Goal: Communication & Community: Ask a question

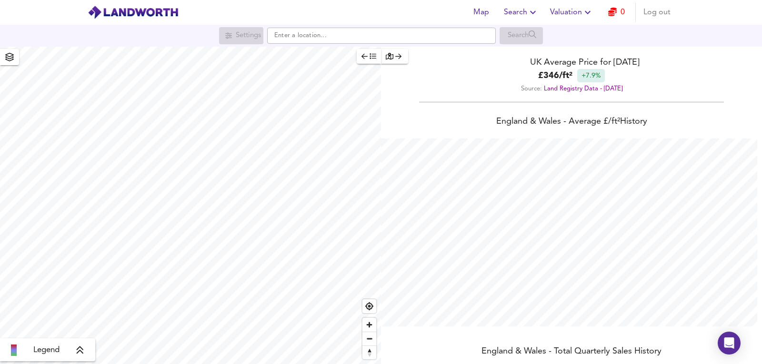
scroll to position [364, 762]
click at [611, 15] on icon "button" at bounding box center [612, 12] width 9 height 9
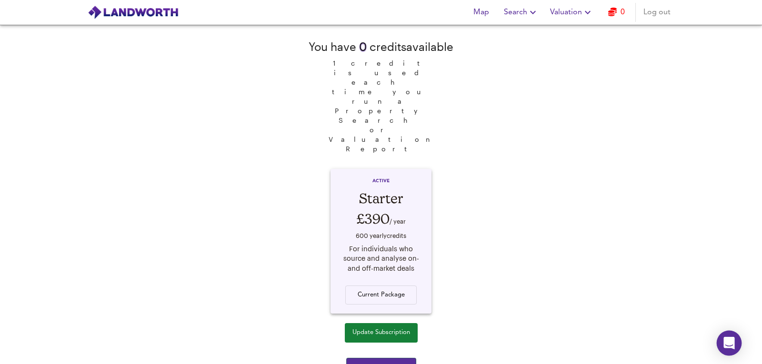
click at [723, 343] on div "Open Intercom Messenger" at bounding box center [729, 343] width 25 height 25
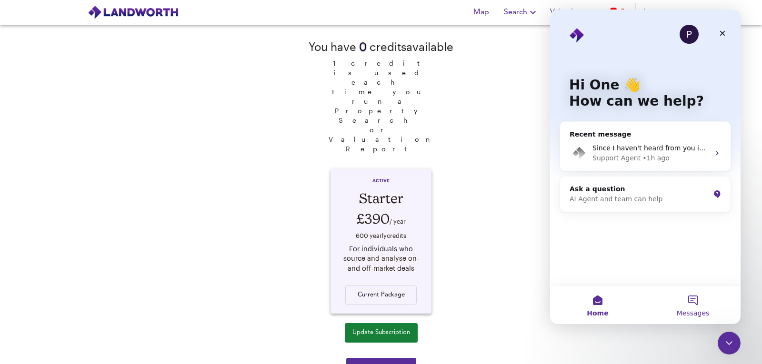
click at [702, 306] on button "Messages" at bounding box center [693, 305] width 95 height 38
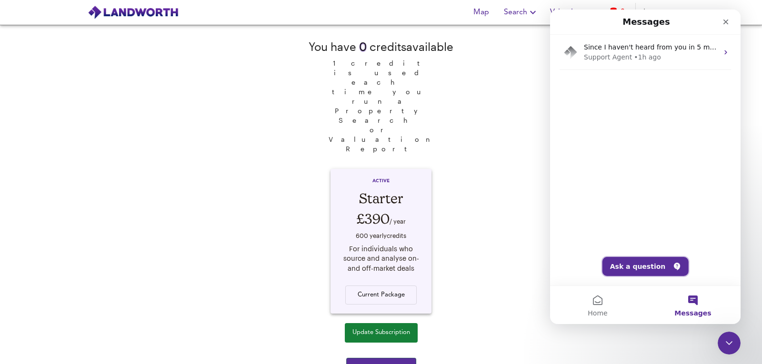
click at [648, 266] on button "Ask a question" at bounding box center [646, 266] width 86 height 19
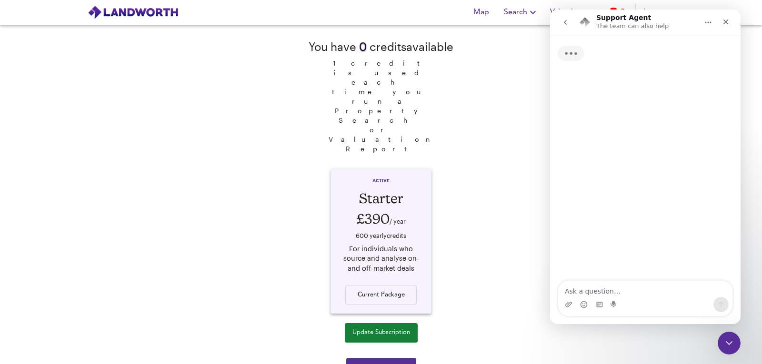
click at [566, 22] on icon "go back" at bounding box center [566, 23] width 8 height 8
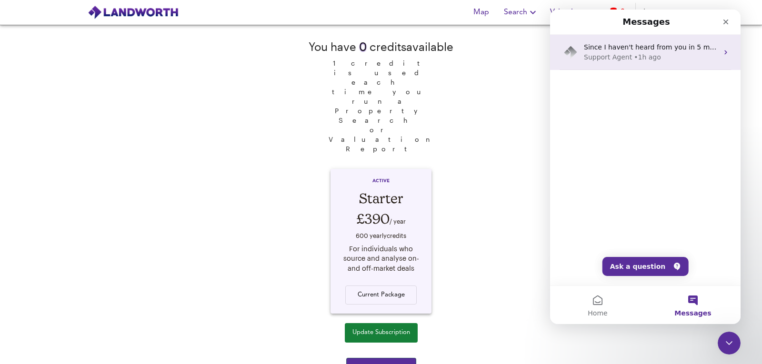
click at [646, 60] on div "• 1h ago" at bounding box center [647, 57] width 27 height 10
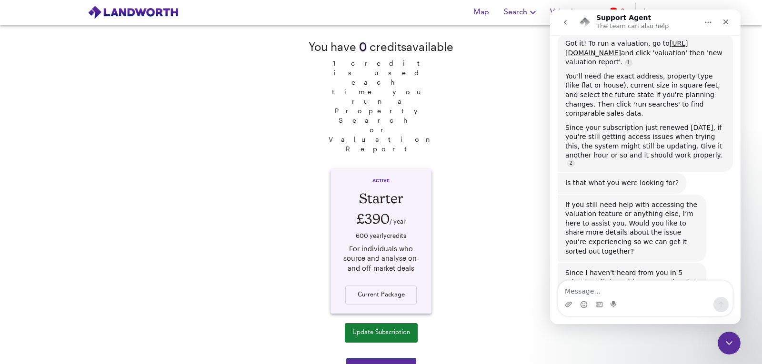
scroll to position [611, 0]
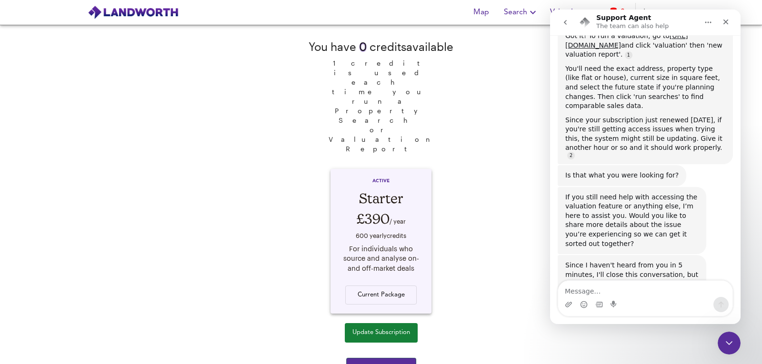
type textarea "H"
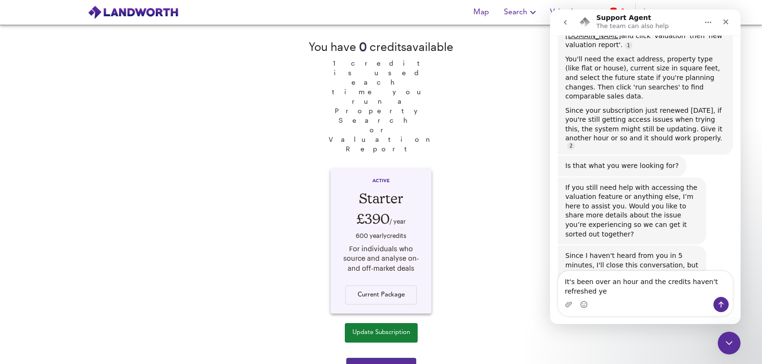
type textarea "It's been over an hour and the credits haven't refreshed yet"
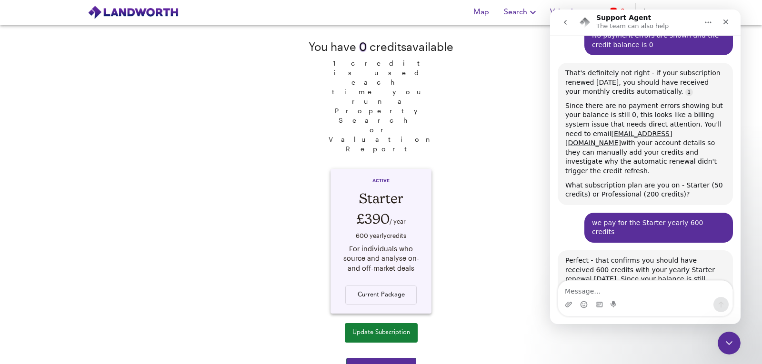
scroll to position [1146, 0]
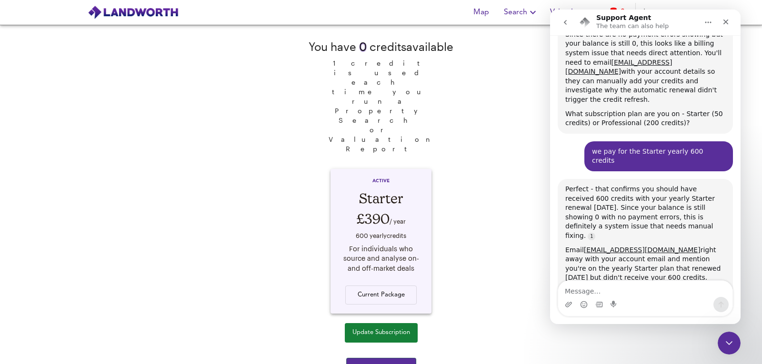
click at [502, 265] on div "You have 0 credit s available 1 credit is used each time you run a Property Sea…" at bounding box center [381, 195] width 762 height 340
click at [393, 363] on span "Purchase 10 credits" at bounding box center [381, 368] width 55 height 11
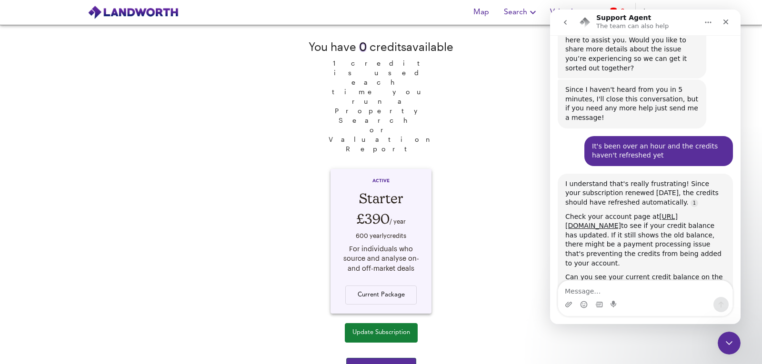
scroll to position [790, 0]
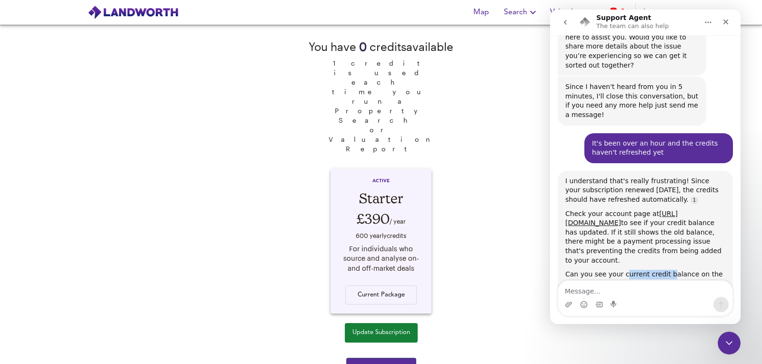
drag, startPoint x: 622, startPoint y: 233, endPoint x: 664, endPoint y: 235, distance: 42.5
click at [664, 270] on div "Can you see your current credit balance on the account page, and does it show a…" at bounding box center [646, 284] width 160 height 28
click at [584, 285] on textarea "Message…" at bounding box center [645, 289] width 174 height 16
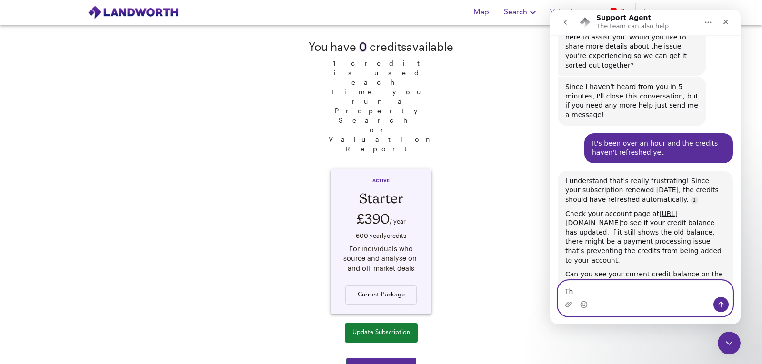
type textarea "T"
type textarea "No payment errors are shown and the credit balance is 0"
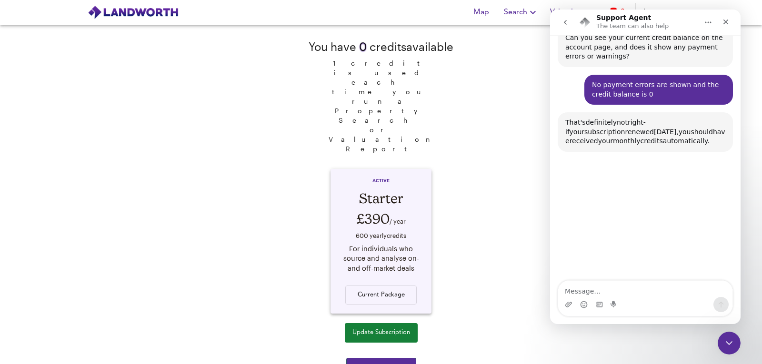
scroll to position [1026, 0]
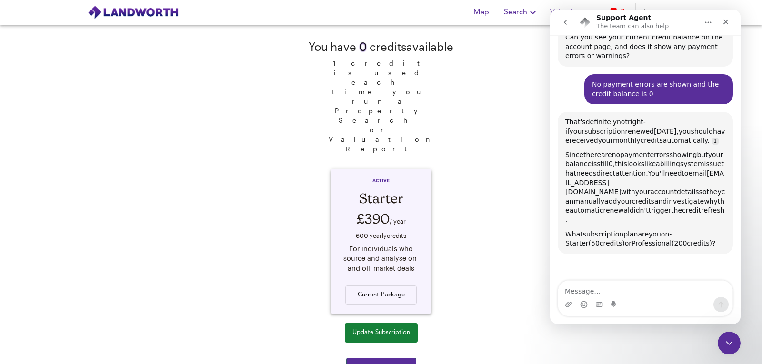
drag, startPoint x: 585, startPoint y: 80, endPoint x: 615, endPoint y: 123, distance: 52.5
click at [615, 123] on div "That's definitely not right - if your subscription renewed [DATE], you should h…" at bounding box center [646, 183] width 160 height 131
click at [615, 160] on span "0," at bounding box center [612, 164] width 6 height 8
drag, startPoint x: 645, startPoint y: 121, endPoint x: 682, endPoint y: 130, distance: 38.1
click at [682, 151] on div "Since there are no payment errors showing but your balance is still 0, this loo…" at bounding box center [646, 188] width 160 height 75
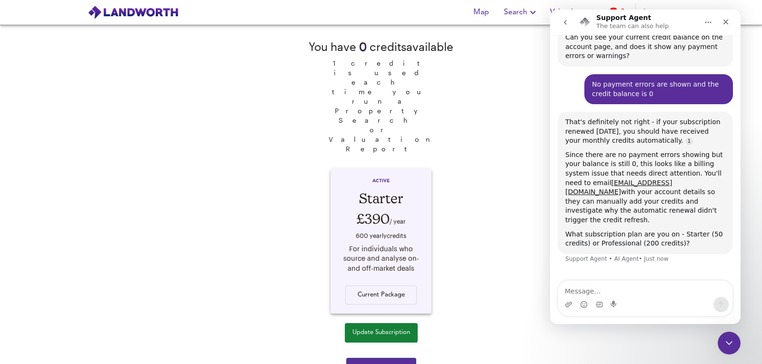
click at [689, 151] on div "Since there are no payment errors showing but your balance is still 0, this loo…" at bounding box center [646, 188] width 160 height 75
drag, startPoint x: 634, startPoint y: 140, endPoint x: 566, endPoint y: 142, distance: 67.7
click at [566, 151] on div "Since there are no payment errors showing but your balance is still 0, this loo…" at bounding box center [646, 188] width 160 height 75
copy div "[EMAIL_ADDRESS][DOMAIN_NAME]"
drag, startPoint x: 598, startPoint y: 154, endPoint x: 695, endPoint y: 172, distance: 98.2
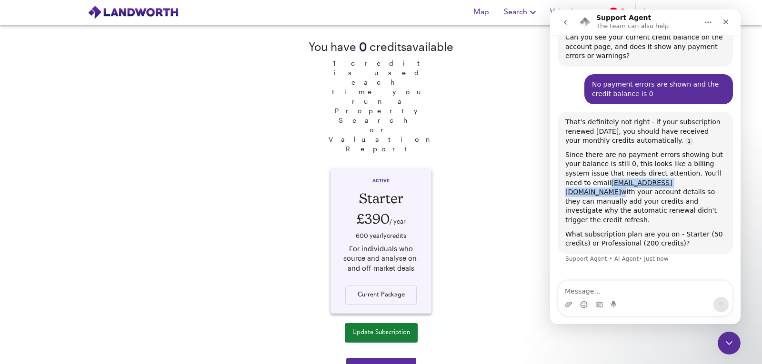
click at [695, 172] on div "Since there are no payment errors showing but your balance is still 0, this loo…" at bounding box center [646, 188] width 160 height 75
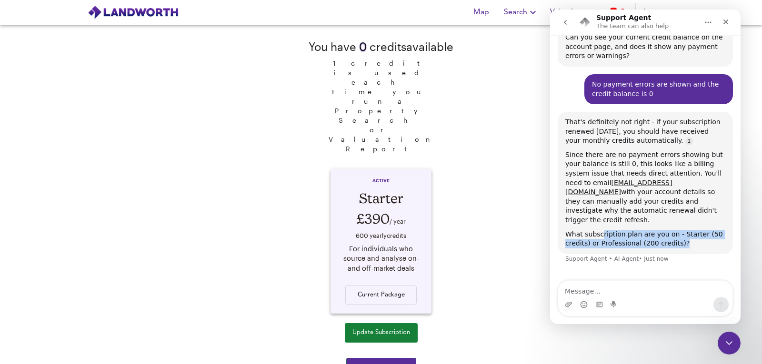
drag, startPoint x: 599, startPoint y: 184, endPoint x: 703, endPoint y: 192, distance: 104.1
click at [703, 230] on div "What subscription plan are you on - Starter (50 credits) or Professional (200 c…" at bounding box center [646, 239] width 160 height 19
click at [601, 303] on icon "Gif picker" at bounding box center [599, 304] width 7 height 5
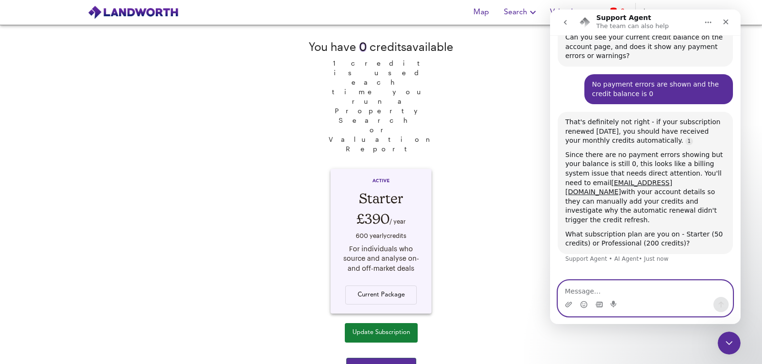
click at [585, 292] on textarea "Message…" at bounding box center [645, 289] width 174 height 16
drag, startPoint x: 606, startPoint y: 292, endPoint x: 616, endPoint y: 315, distance: 25.6
click at [606, 291] on textarea "we pay for the yearly 600" at bounding box center [645, 289] width 174 height 16
click at [689, 292] on textarea "we pay for the Starter yearly 600" at bounding box center [645, 289] width 174 height 16
type textarea "we pay for the Starter yearly 600 credits"
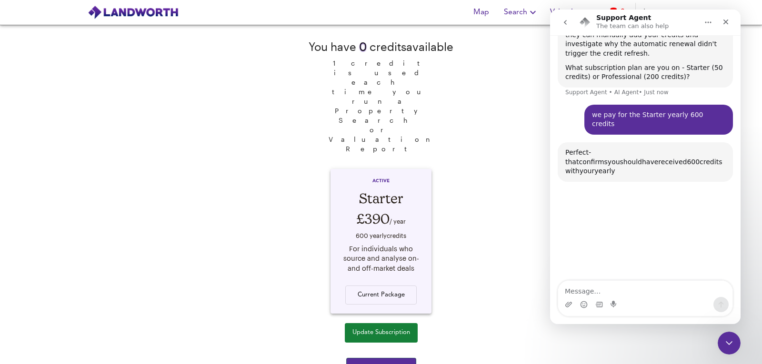
scroll to position [1204, 0]
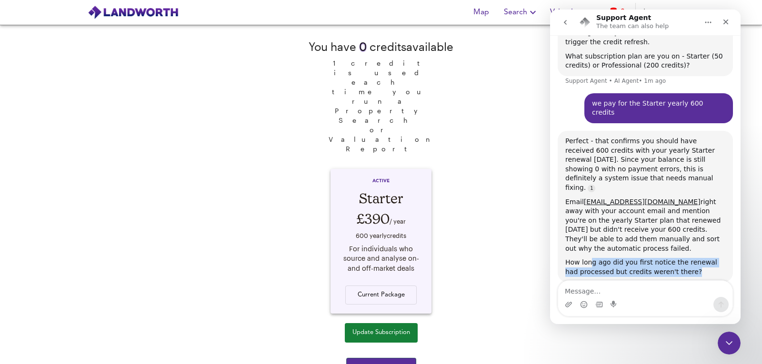
drag, startPoint x: 592, startPoint y: 193, endPoint x: 968, endPoint y: 243, distance: 379.7
click at [720, 258] on div "How long ago did you first notice the renewal had processed but credits weren't…" at bounding box center [646, 267] width 160 height 19
click at [476, 231] on div "You have 0 credit s available 1 credit is used each time you run a Property Sea…" at bounding box center [381, 195] width 762 height 340
click at [499, 90] on div "You have 0 credit s available 1 credit is used each time you run a Property Sea…" at bounding box center [381, 195] width 762 height 340
click at [722, 12] on nav "Support Agent The team can also help" at bounding box center [645, 23] width 191 height 26
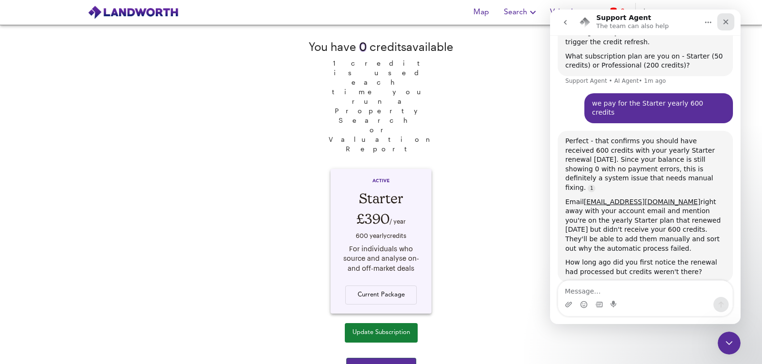
click at [731, 18] on div "Close" at bounding box center [725, 21] width 17 height 17
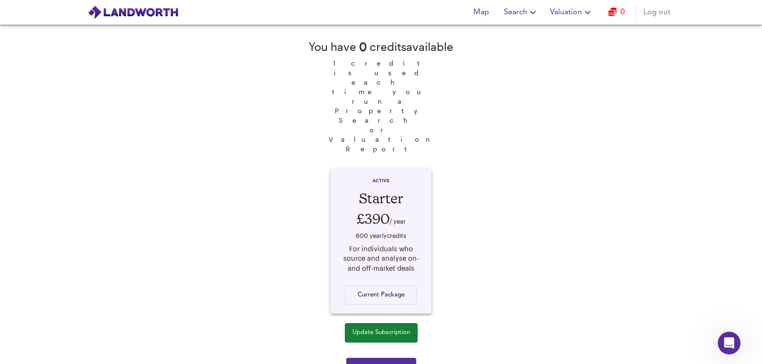
scroll to position [1146, 0]
click at [404, 328] on span "Update Subscription" at bounding box center [382, 333] width 58 height 11
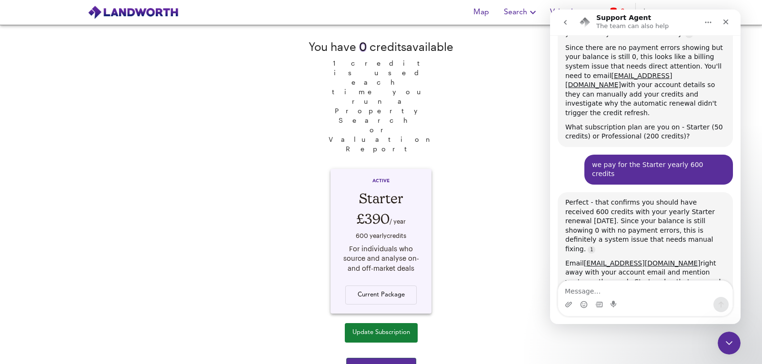
scroll to position [1146, 0]
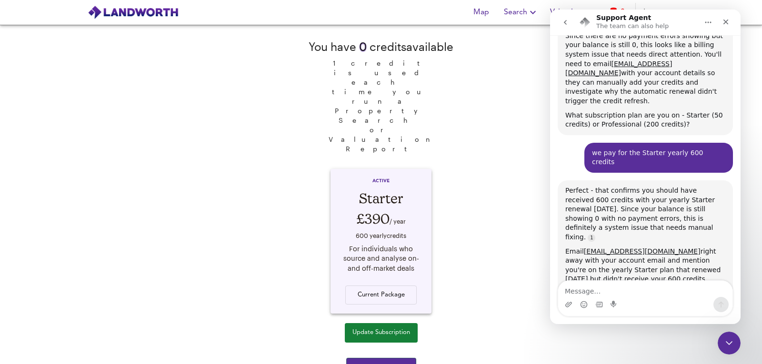
click at [502, 197] on div "You have 0 credit s available 1 credit is used each time you run a Property Sea…" at bounding box center [381, 195] width 762 height 340
drag, startPoint x: 627, startPoint y: 242, endPoint x: 709, endPoint y: 238, distance: 82.5
click at [709, 308] on div "How long ago did you first notice the renewal had processed but credits weren't…" at bounding box center [646, 317] width 160 height 19
click at [708, 308] on div "How long ago did you first notice the renewal had processed but credits weren't…" at bounding box center [646, 317] width 160 height 19
drag, startPoint x: 694, startPoint y: 249, endPoint x: 549, endPoint y: 245, distance: 144.4
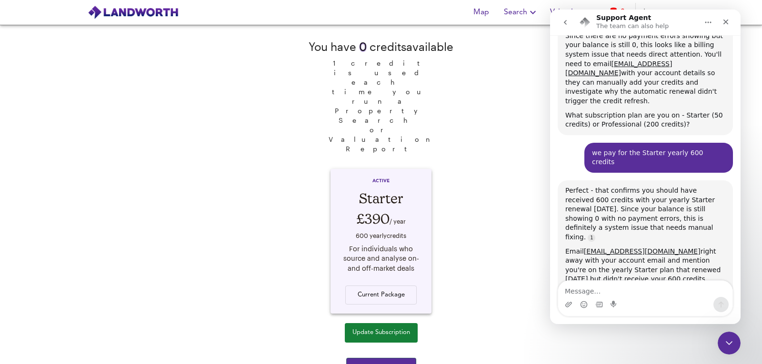
click at [550, 245] on html "Support Agent The team can also help Hi there! This is the Landworth Support Ag…" at bounding box center [645, 167] width 191 height 315
click at [526, 244] on div "You have 0 credit s available 1 credit is used each time you run a Property Sea…" at bounding box center [381, 195] width 762 height 340
click at [722, 23] on icon "Close" at bounding box center [726, 22] width 8 height 8
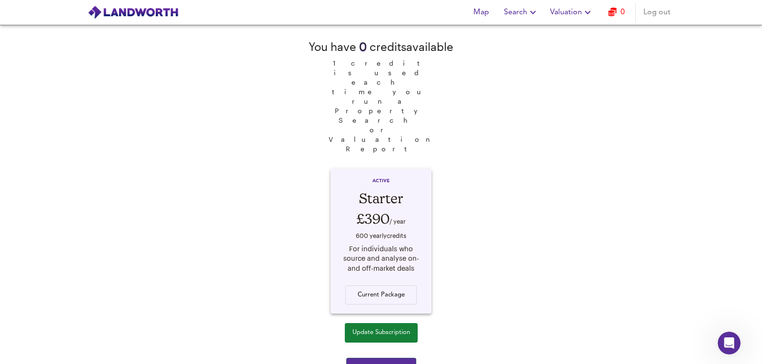
drag, startPoint x: 585, startPoint y: 205, endPoint x: 564, endPoint y: 1, distance: 205.0
click at [585, 204] on div "You have 0 credit s available 1 credit is used each time you run a Property Sea…" at bounding box center [381, 195] width 762 height 340
